Goal: Task Accomplishment & Management: Complete application form

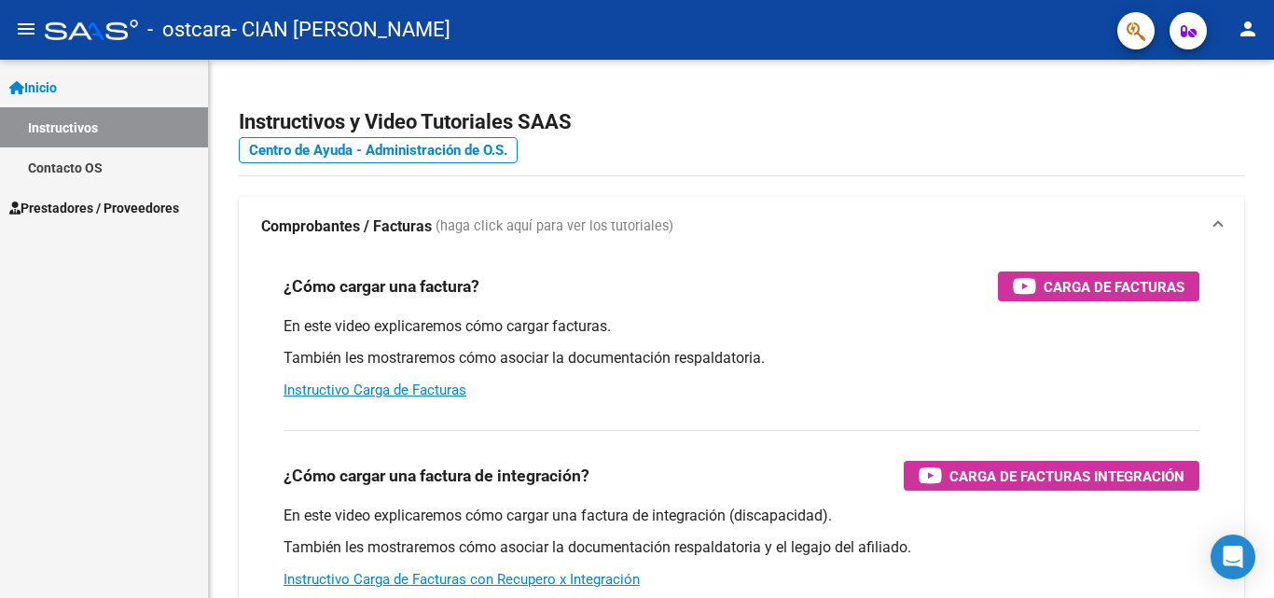
click at [114, 210] on span "Prestadores / Proveedores" at bounding box center [94, 208] width 170 height 21
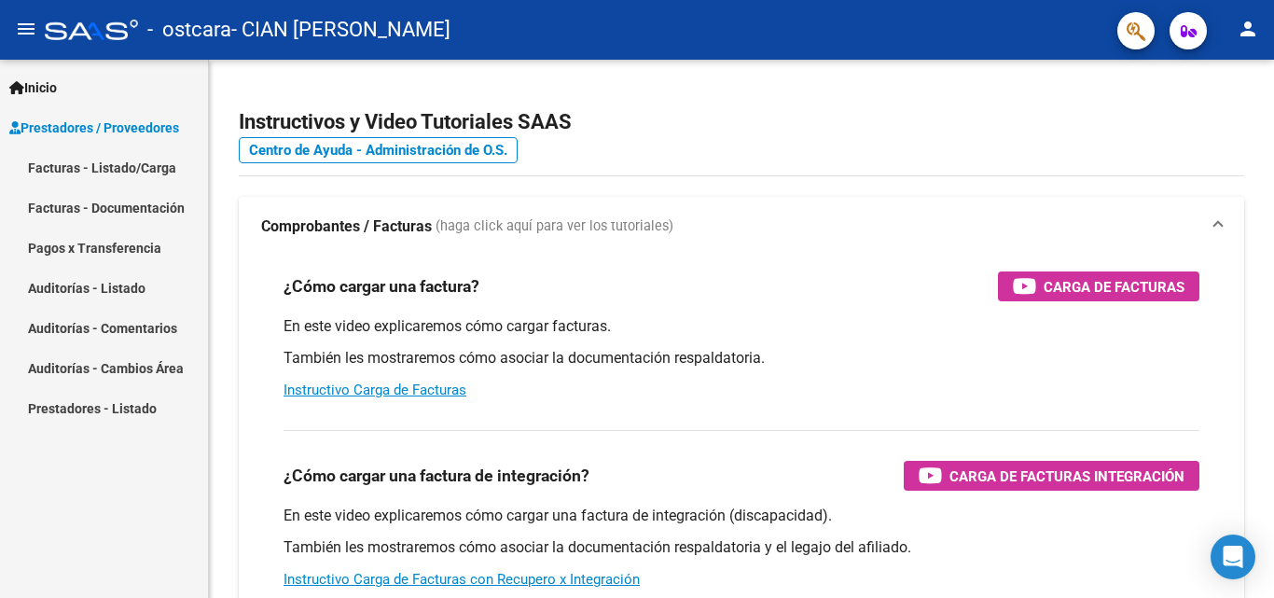
click at [151, 167] on link "Facturas - Listado/Carga" at bounding box center [104, 167] width 208 height 40
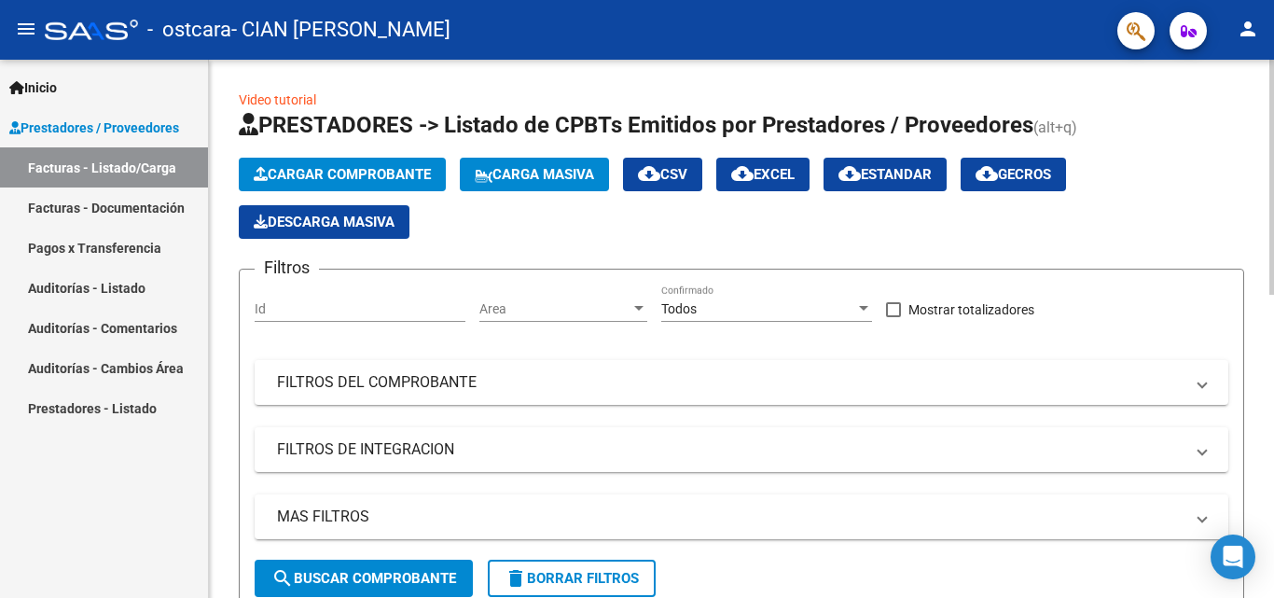
click at [381, 176] on span "Cargar Comprobante" at bounding box center [342, 174] width 177 height 17
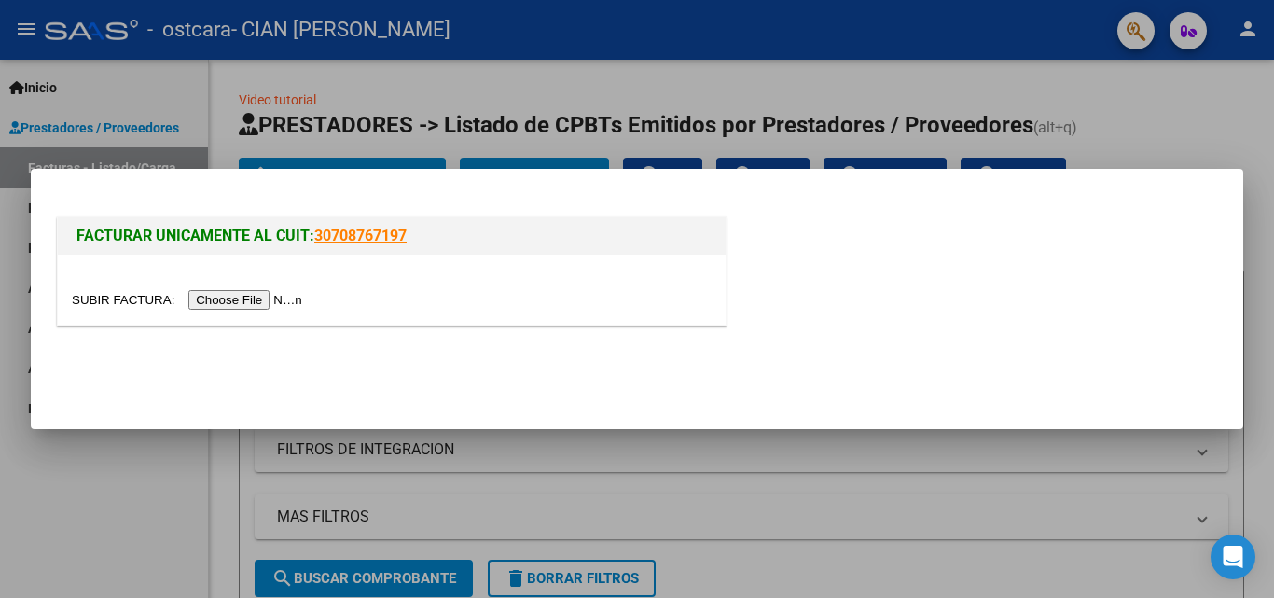
click at [283, 295] on input "file" at bounding box center [190, 300] width 236 height 20
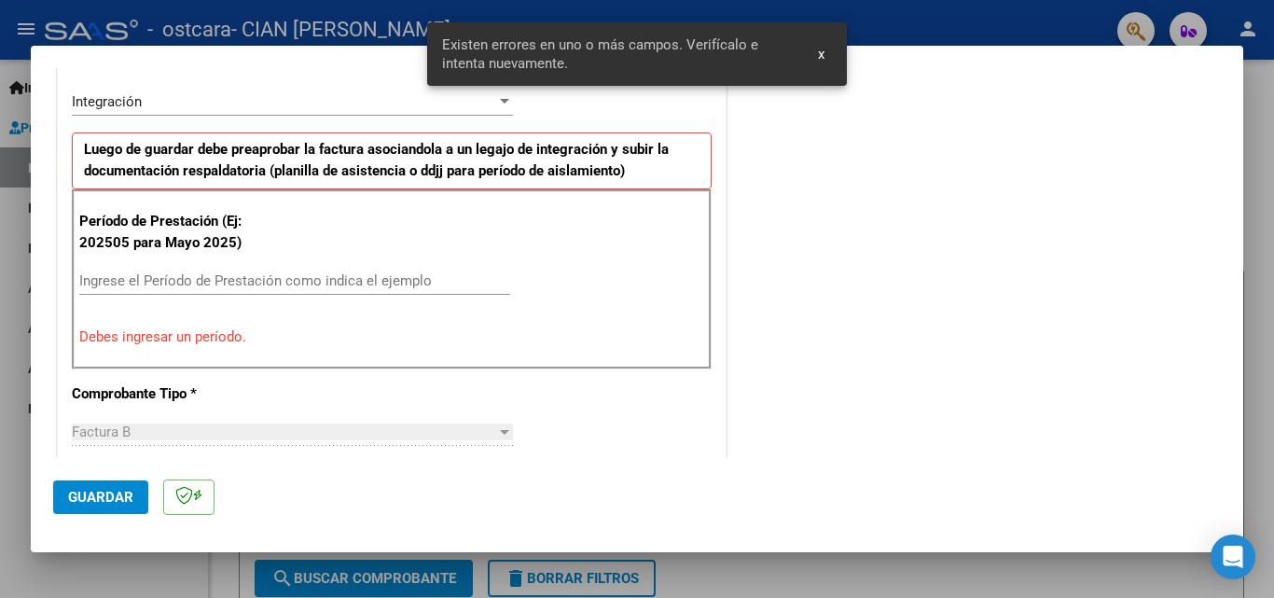
scroll to position [456, 0]
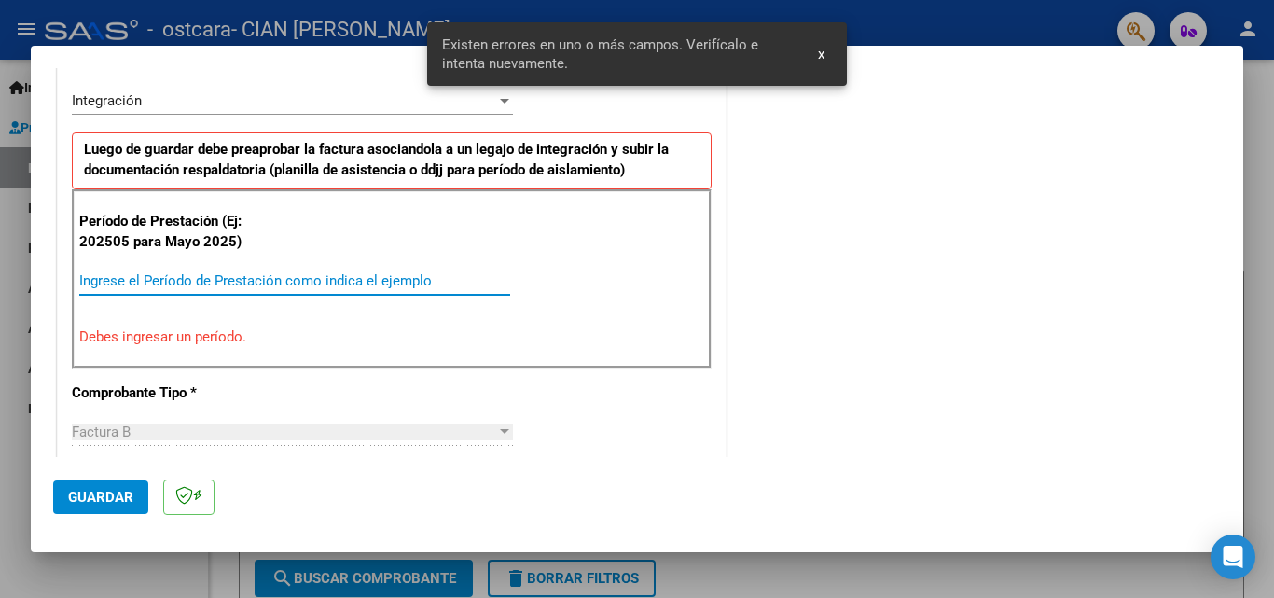
click at [193, 284] on input "Ingrese el Período de Prestación como indica el ejemplo" at bounding box center [294, 280] width 431 height 17
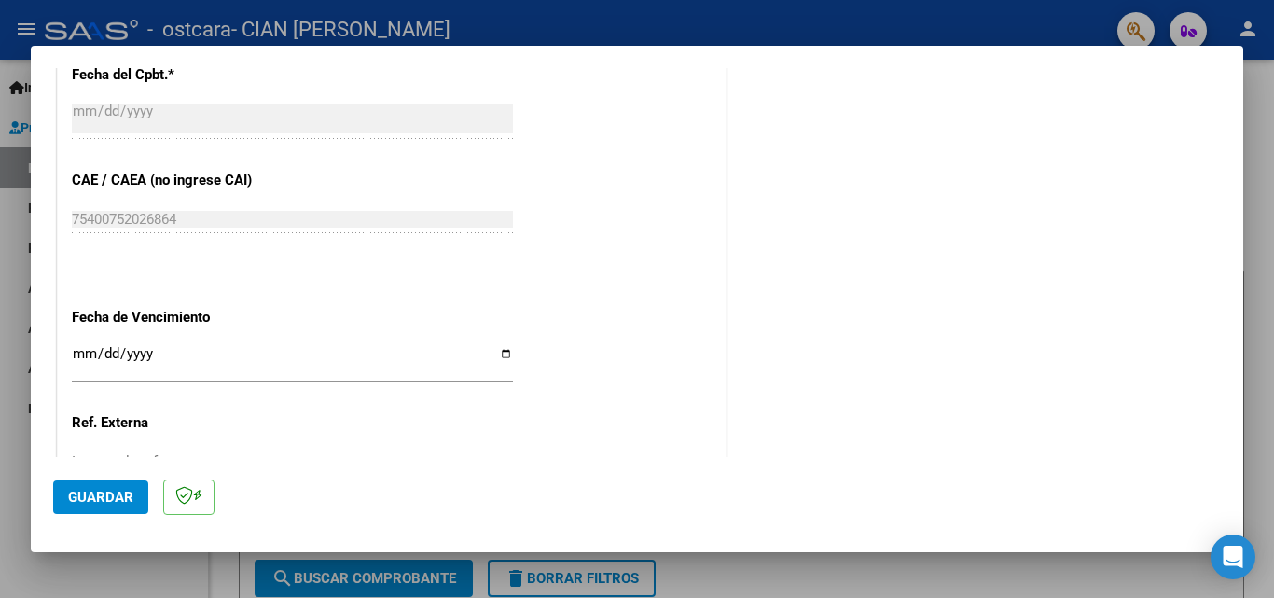
scroll to position [1109, 0]
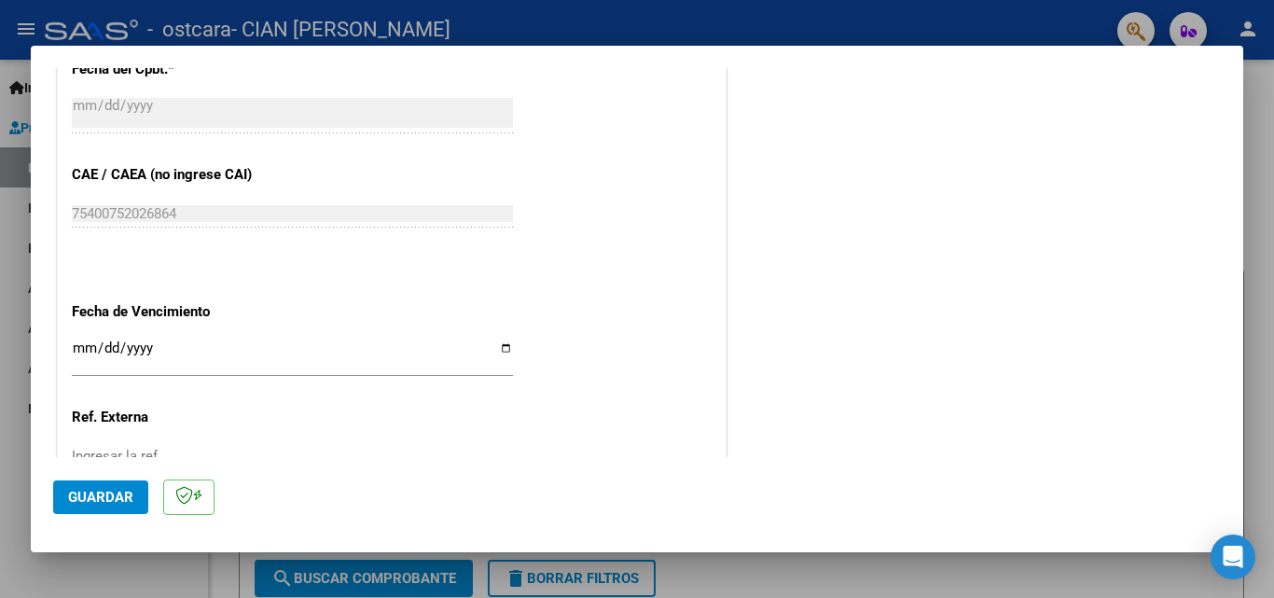
type input "202509"
click at [503, 348] on input "Ingresar la fecha" at bounding box center [292, 355] width 441 height 30
type input "[DATE]"
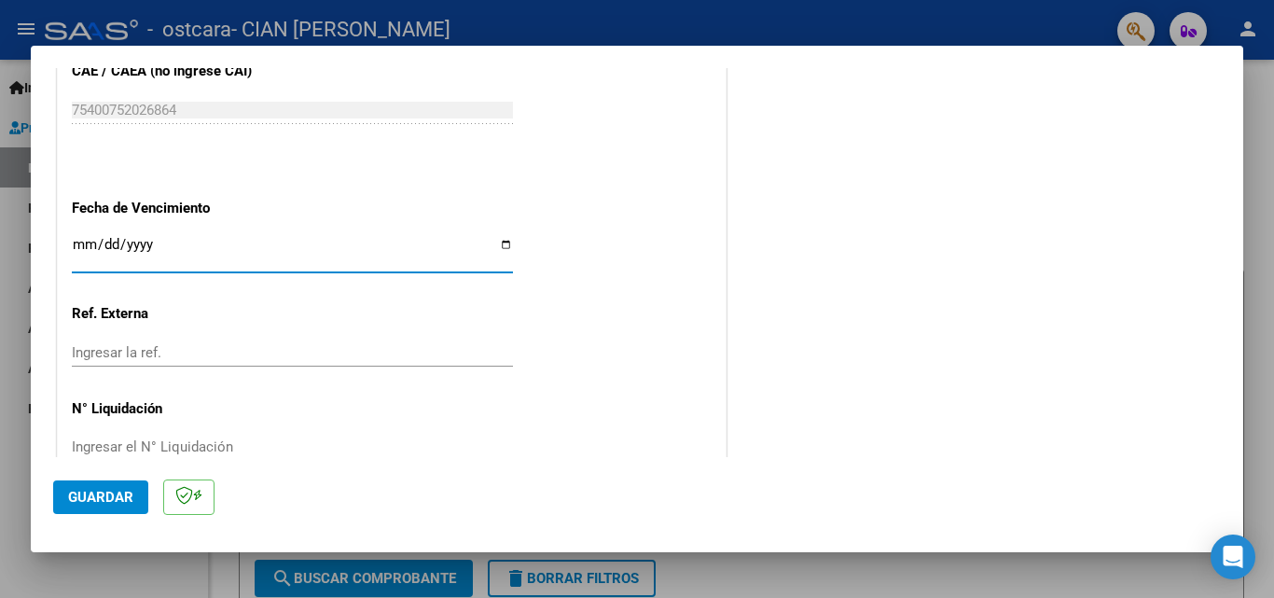
scroll to position [1252, 0]
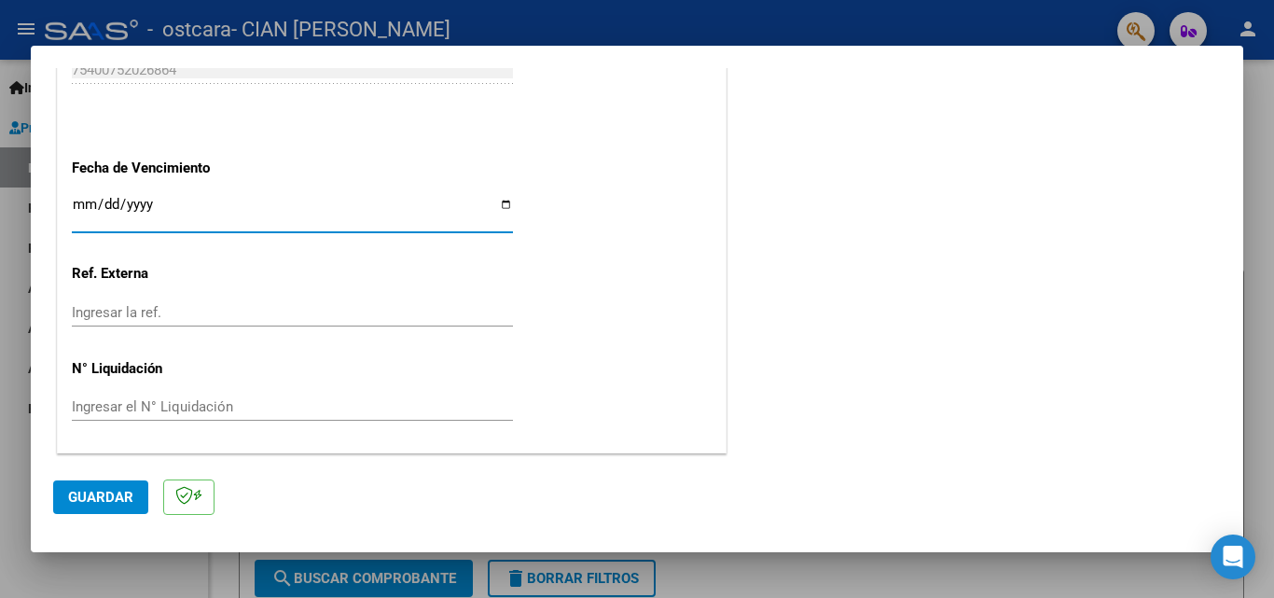
click at [104, 495] on span "Guardar" at bounding box center [100, 497] width 65 height 17
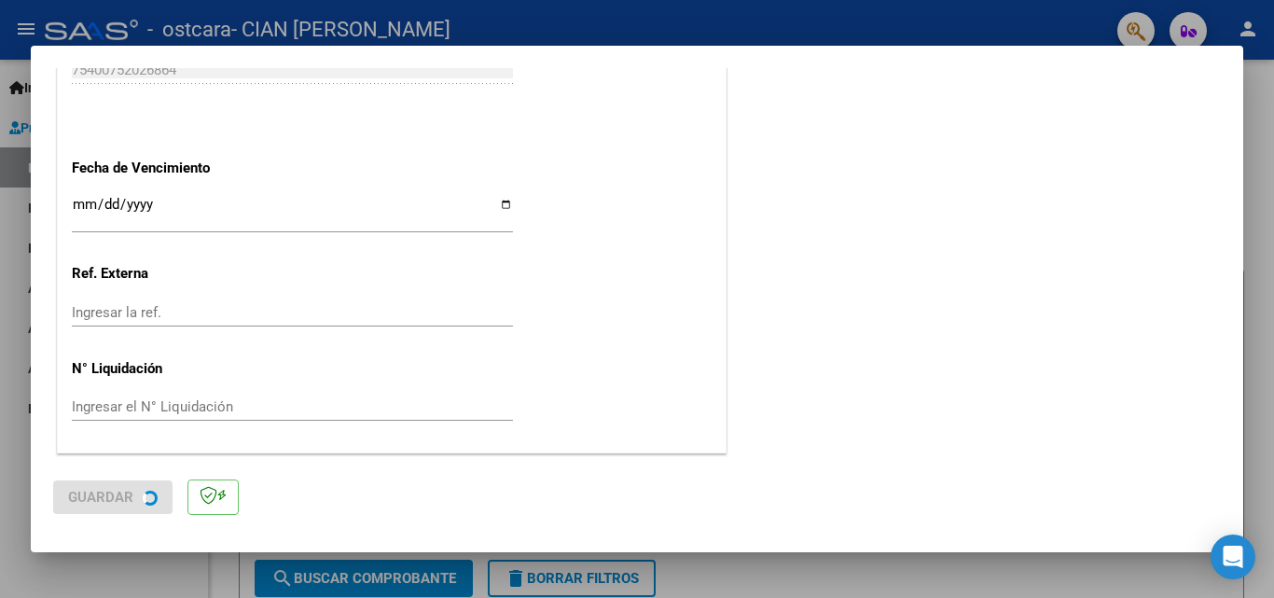
scroll to position [0, 0]
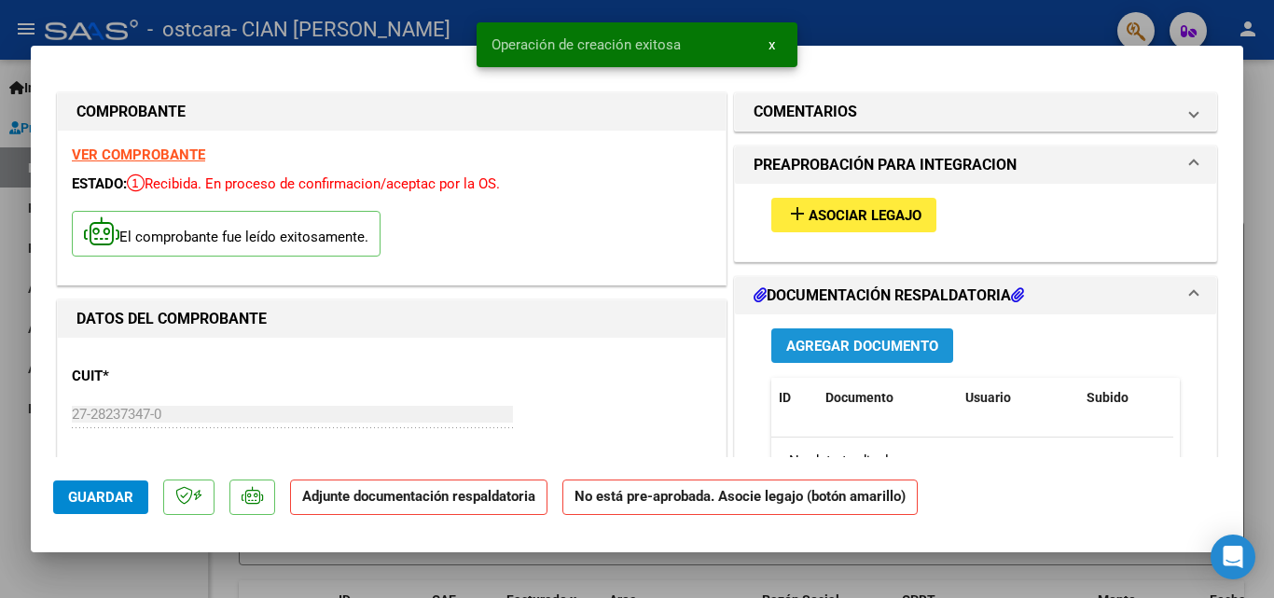
click at [786, 342] on span "Agregar Documento" at bounding box center [862, 346] width 152 height 17
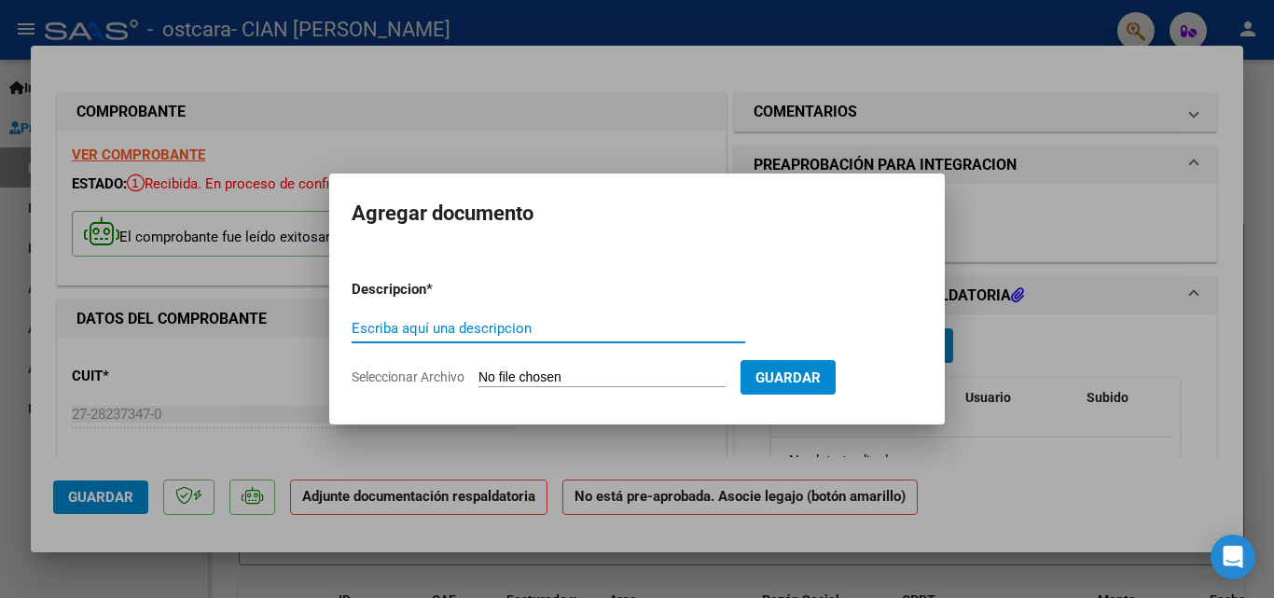
click at [501, 333] on input "Escriba aquí una descripcion" at bounding box center [549, 328] width 394 height 17
type input "ASISTENCIA"
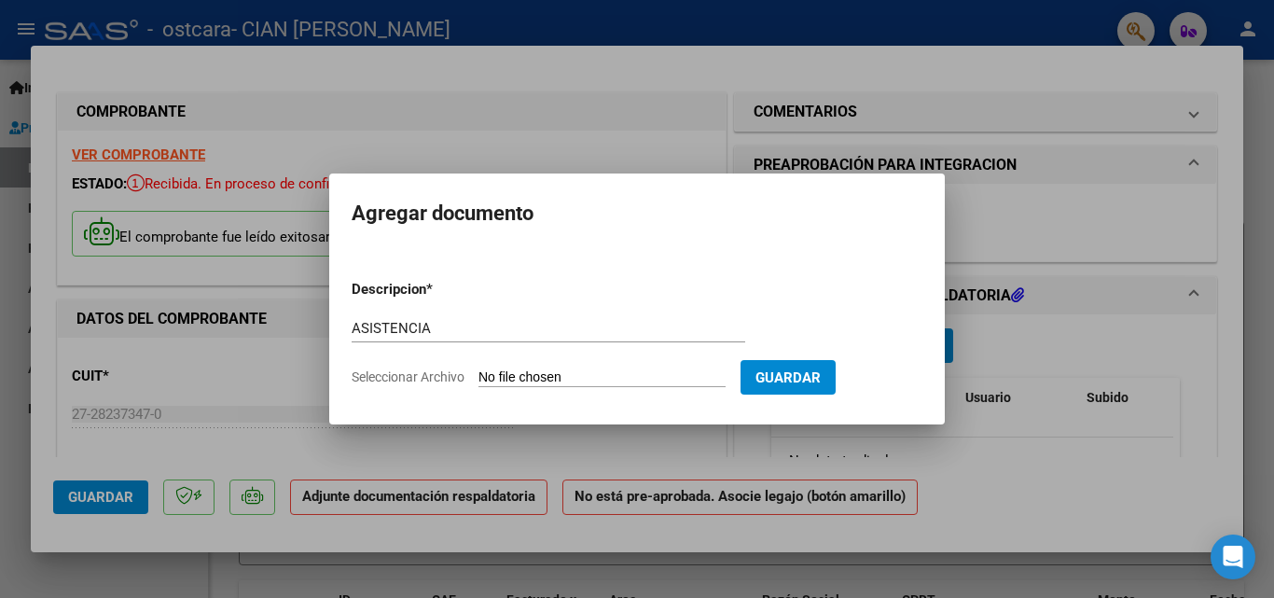
click at [621, 377] on input "Seleccionar Archivo" at bounding box center [601, 378] width 247 height 18
type input "C:\fakepath\[PERSON_NAME] ASISTENCIA [DATE].pdf"
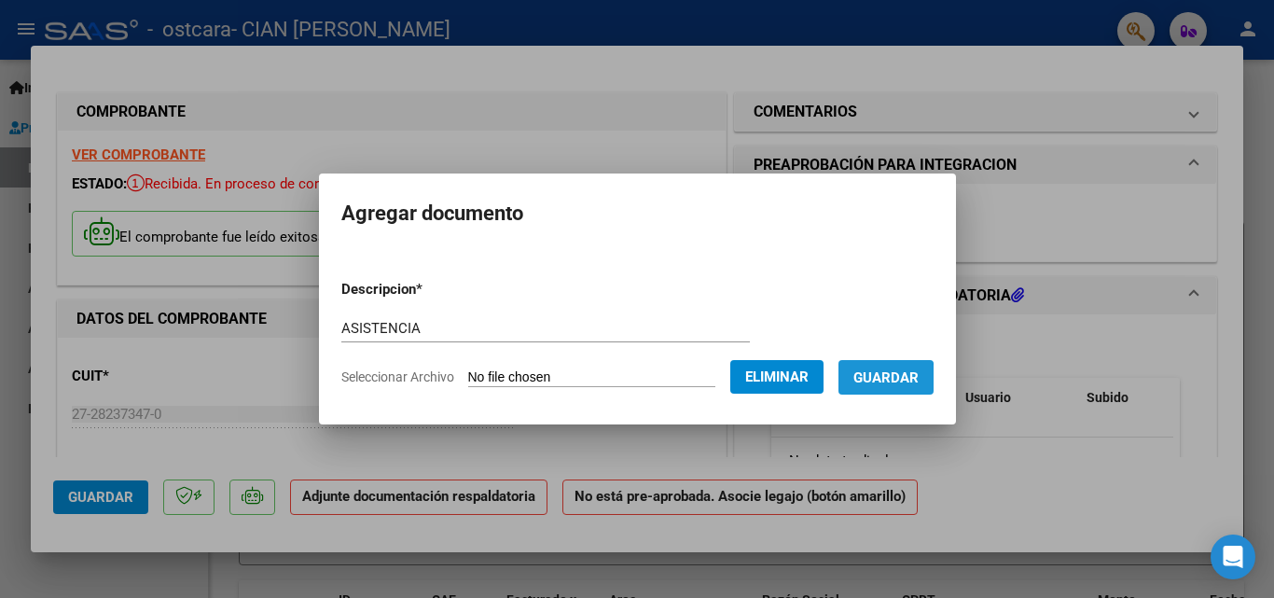
click at [879, 386] on button "Guardar" at bounding box center [885, 377] width 95 height 35
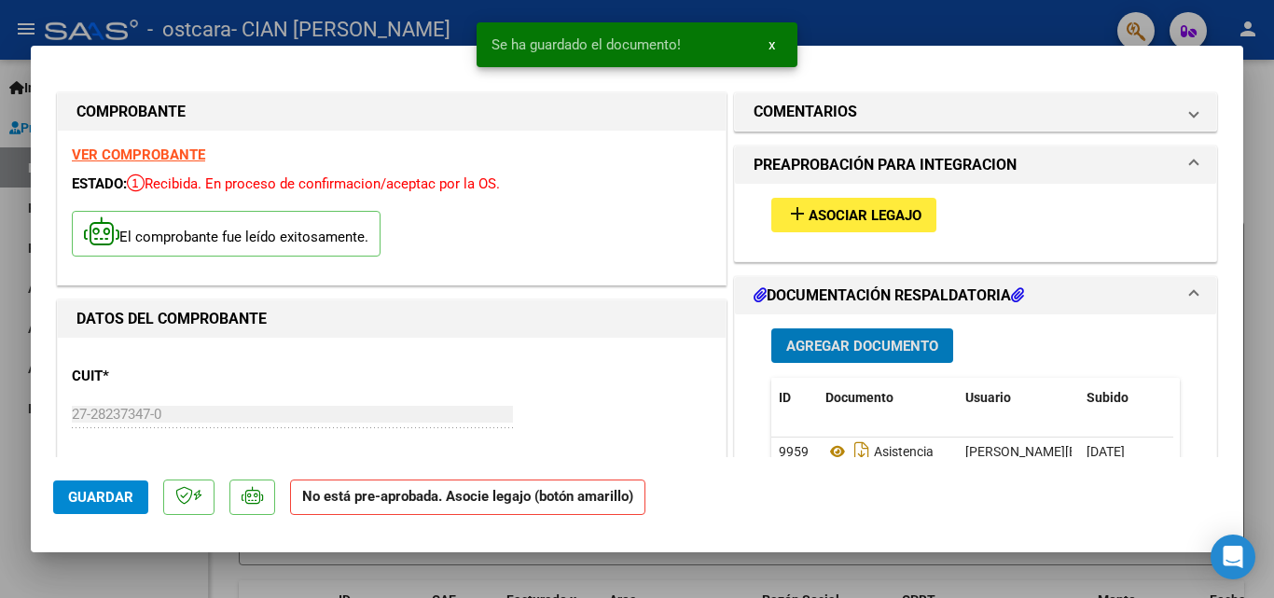
click at [836, 343] on span "Agregar Documento" at bounding box center [862, 346] width 152 height 17
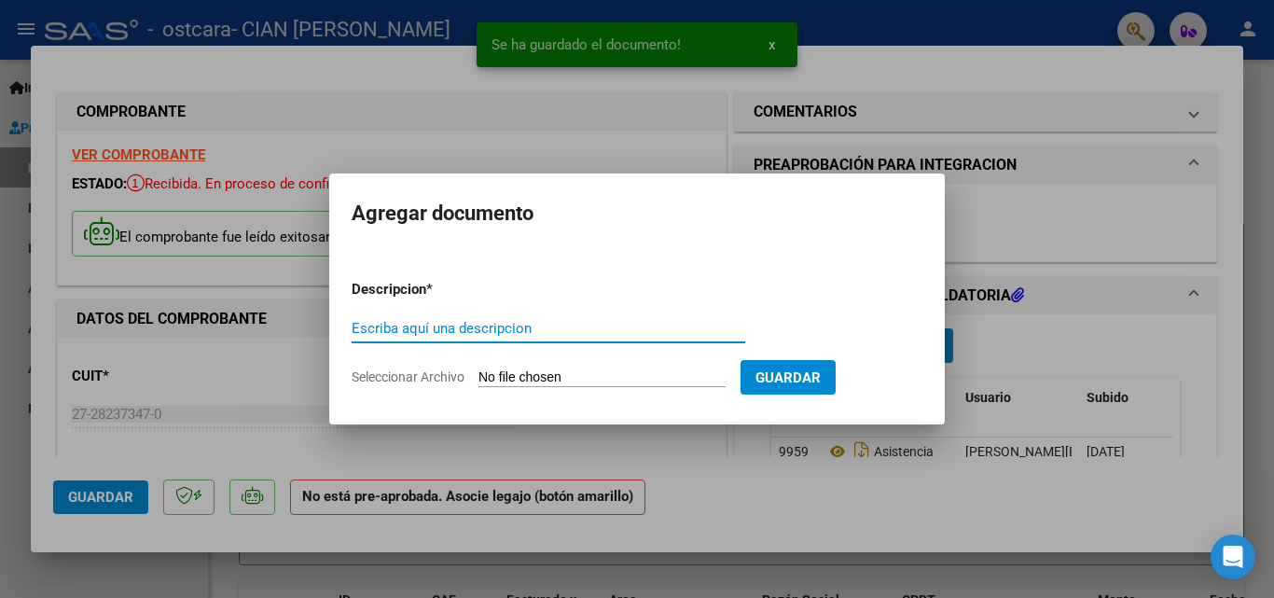
click at [499, 322] on input "Escriba aquí una descripcion" at bounding box center [549, 328] width 394 height 17
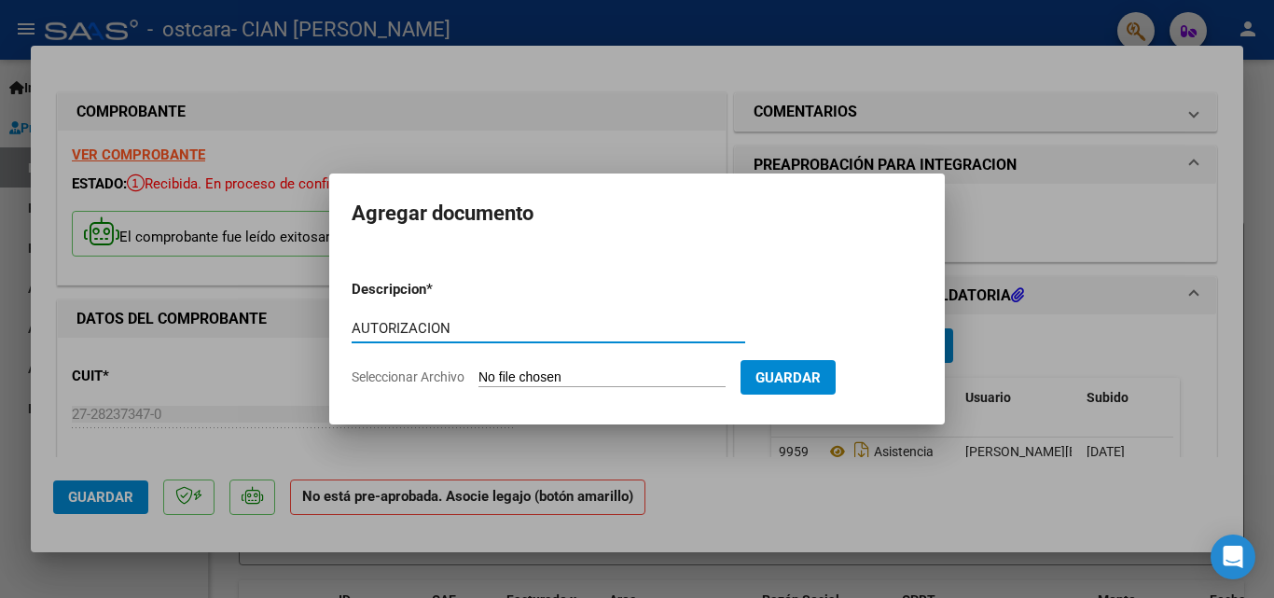
type input "AUTORIZACION"
click at [541, 378] on input "Seleccionar Archivo" at bounding box center [601, 378] width 247 height 18
type input "C:\fakepath\[PERSON_NAME] 2025.pdf"
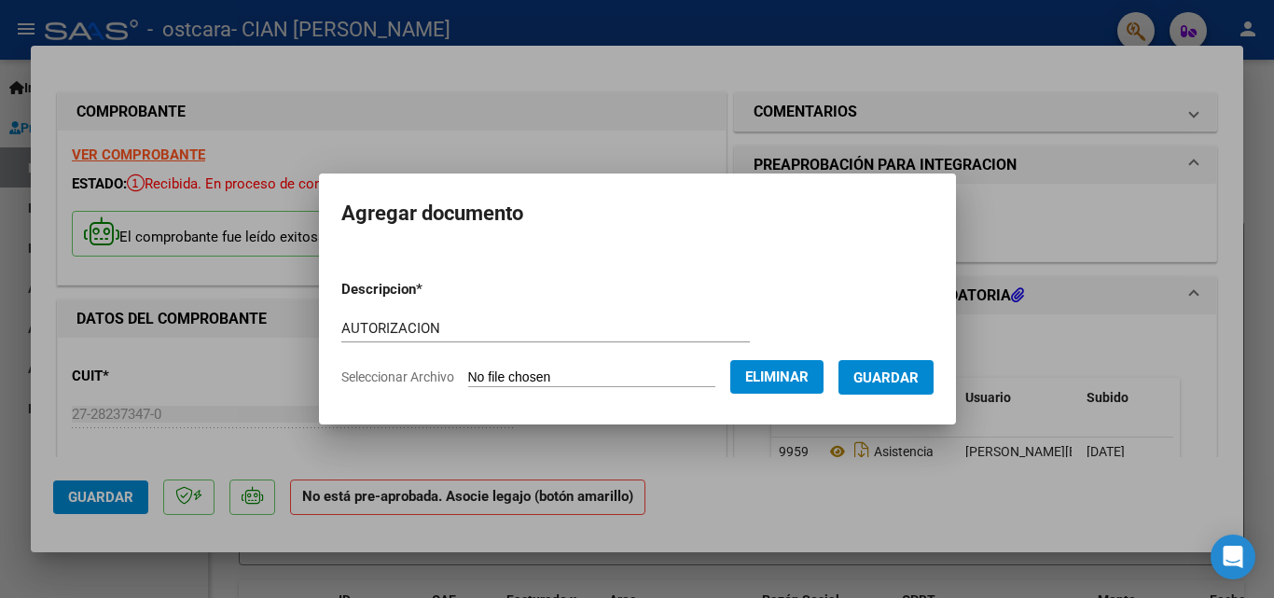
click at [883, 384] on span "Guardar" at bounding box center [885, 377] width 65 height 17
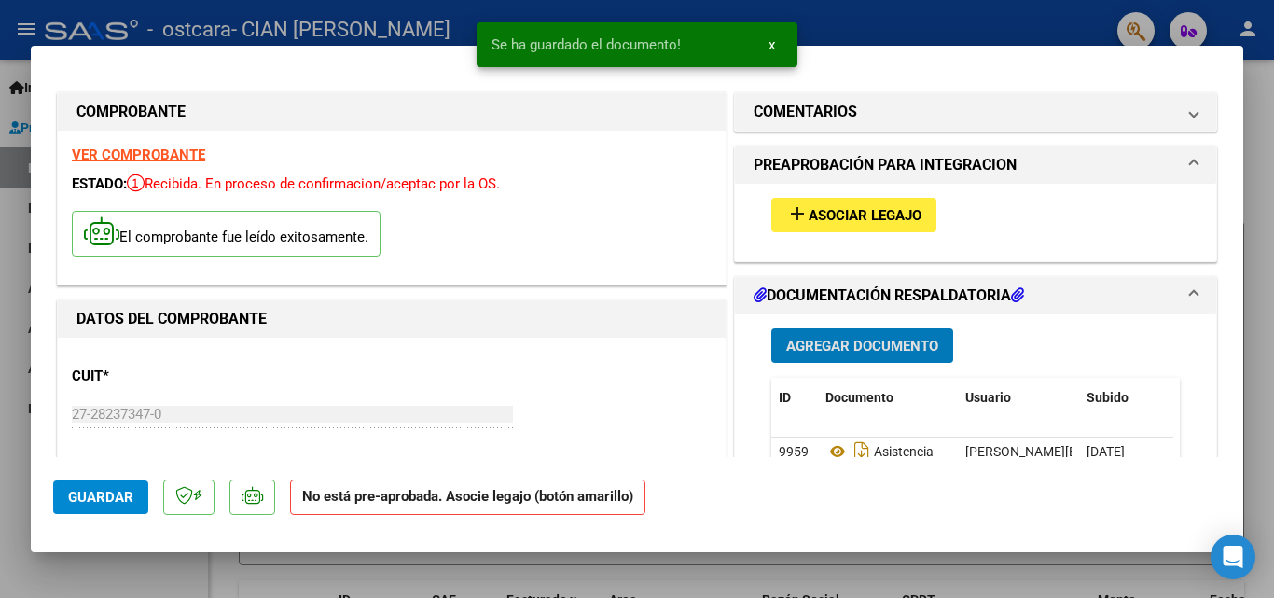
click at [809, 217] on span "Asociar Legajo" at bounding box center [865, 215] width 113 height 17
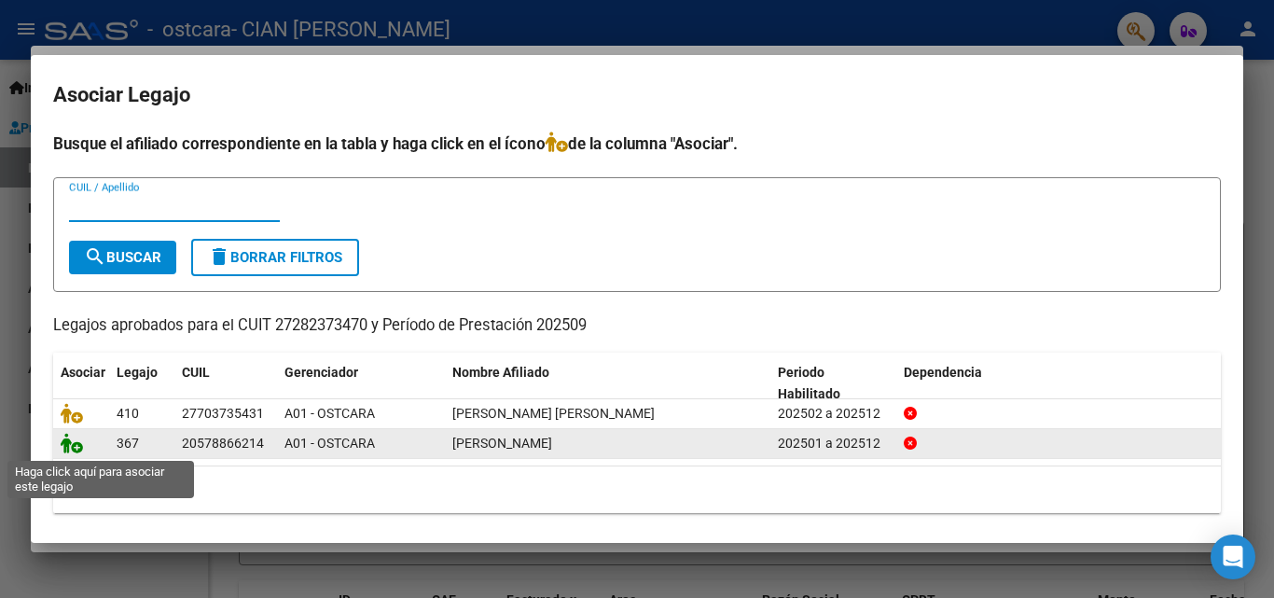
click at [70, 449] on icon at bounding box center [72, 443] width 22 height 21
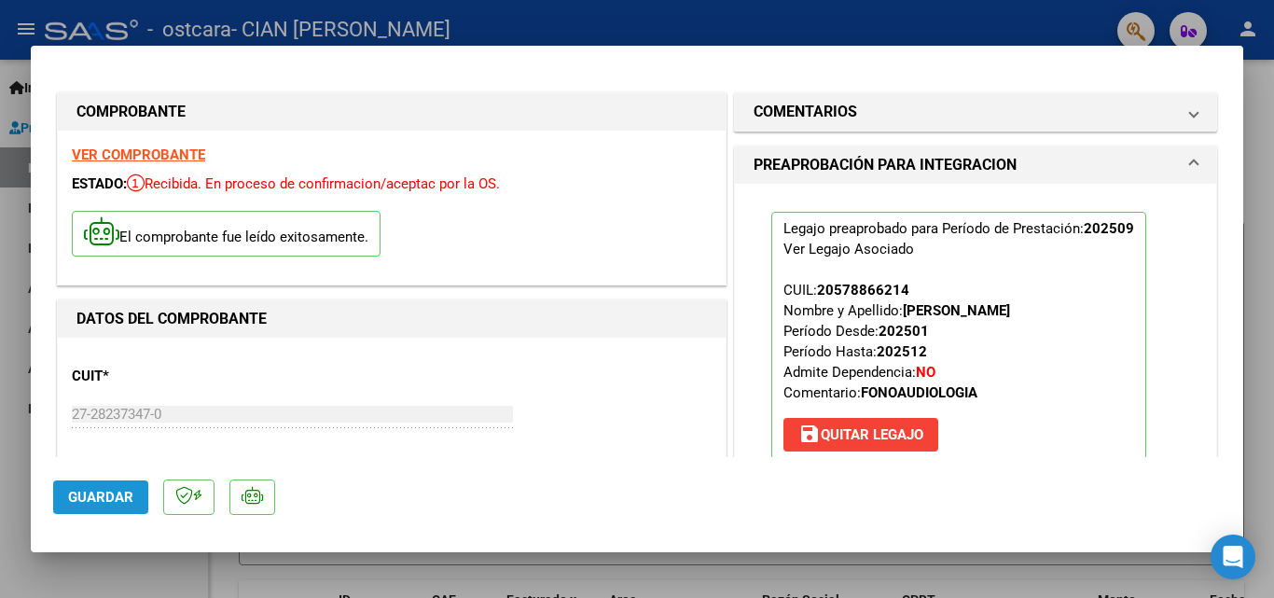
click at [124, 496] on span "Guardar" at bounding box center [100, 497] width 65 height 17
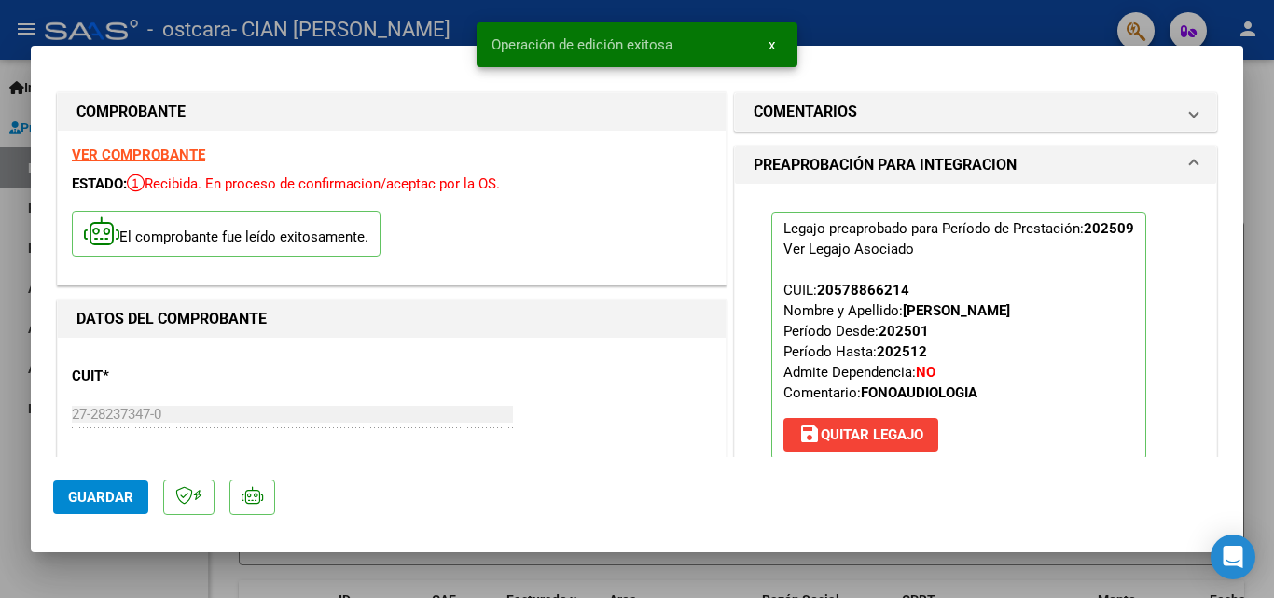
click at [1247, 34] on div at bounding box center [637, 299] width 1274 height 598
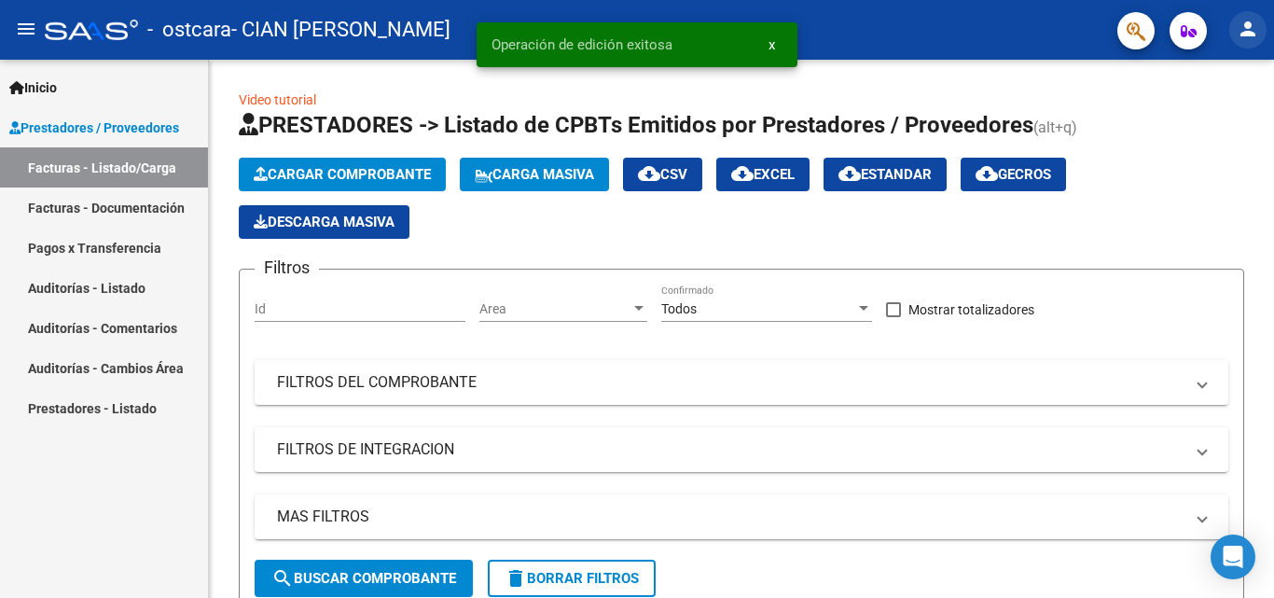
click at [1238, 35] on mat-icon "person" at bounding box center [1248, 29] width 22 height 22
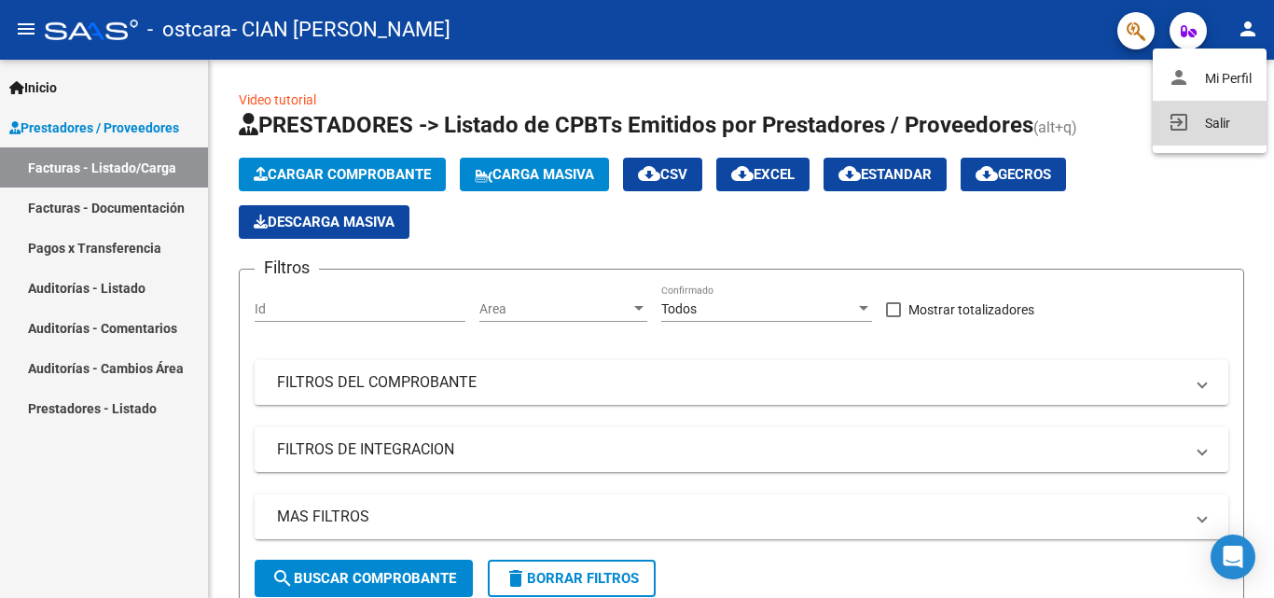
click at [1200, 125] on button "exit_to_app Salir" at bounding box center [1210, 123] width 114 height 45
